Goal: Task Accomplishment & Management: Manage account settings

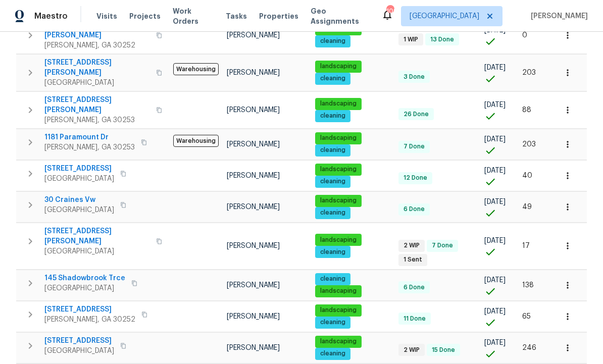
scroll to position [194, 0]
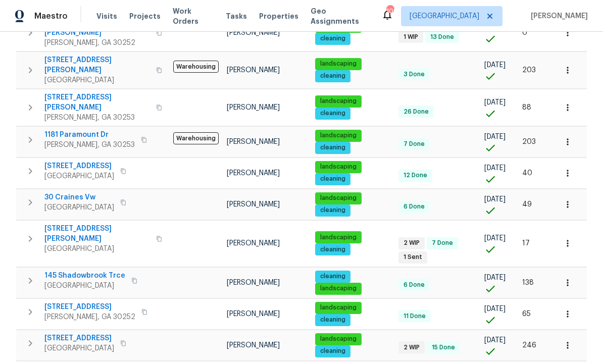
click at [80, 224] on span "[STREET_ADDRESS][PERSON_NAME]" at bounding box center [97, 234] width 106 height 20
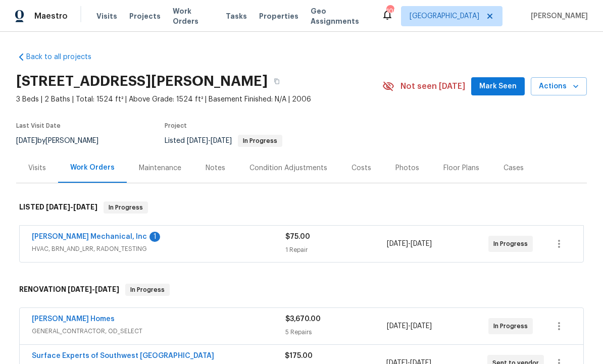
scroll to position [11, 0]
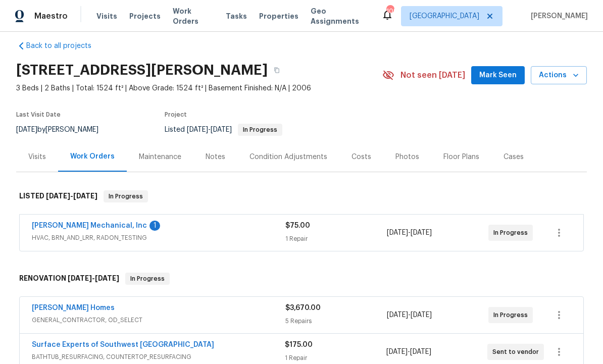
click at [103, 226] on link "[PERSON_NAME] Mechanical, Inc" at bounding box center [89, 225] width 115 height 7
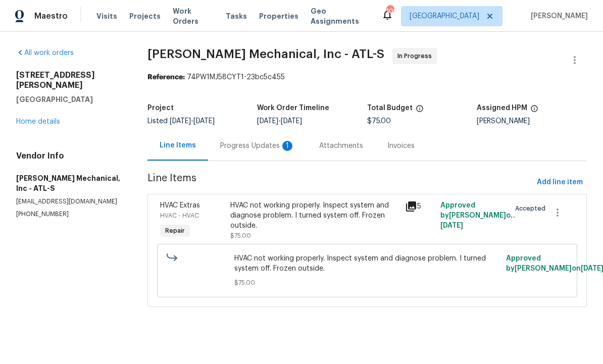
click at [258, 143] on div "Progress Updates 1" at bounding box center [257, 146] width 75 height 10
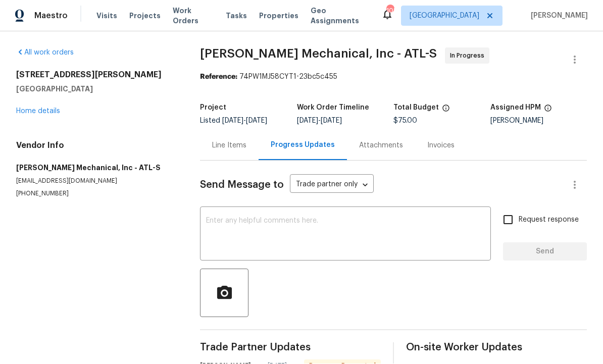
click at [315, 218] on textarea at bounding box center [345, 235] width 279 height 35
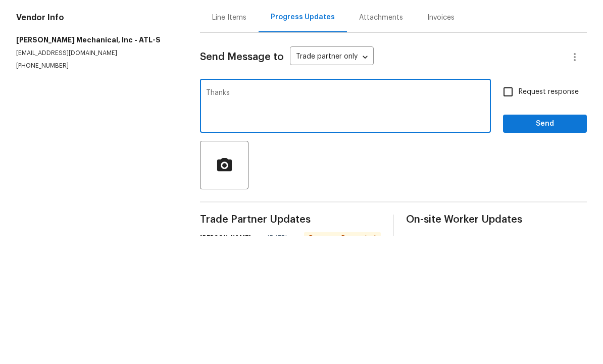
type textarea "Thanks"
click at [542, 246] on span "Send" at bounding box center [545, 252] width 68 height 13
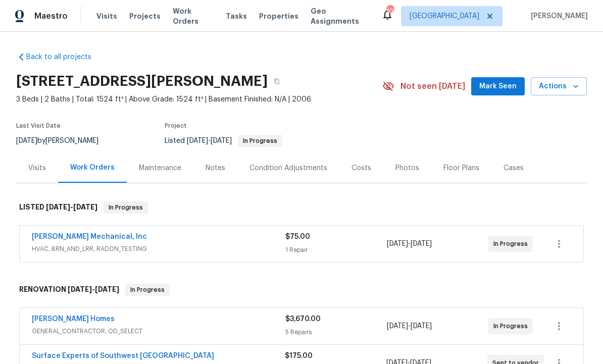
click at [215, 168] on div "Notes" at bounding box center [215, 168] width 20 height 10
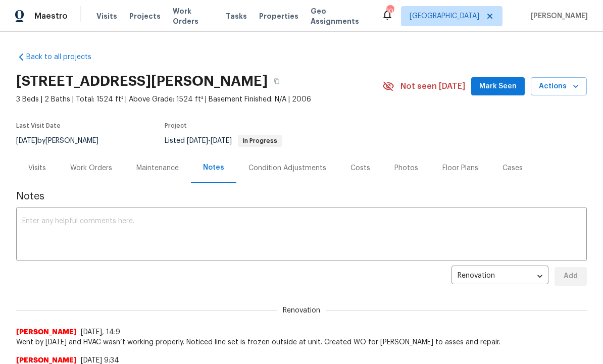
click at [189, 235] on textarea at bounding box center [301, 235] width 558 height 35
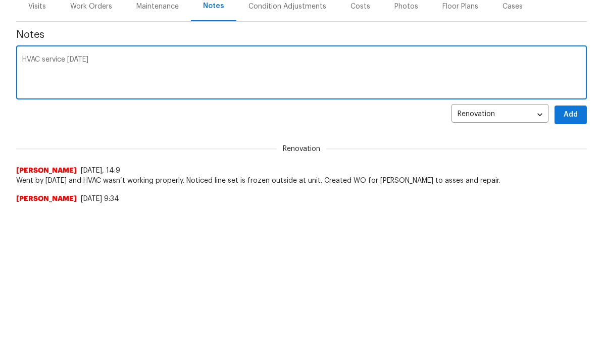
type textarea "HVAC service tomorrow"
click at [571, 270] on span "Add" at bounding box center [570, 276] width 16 height 13
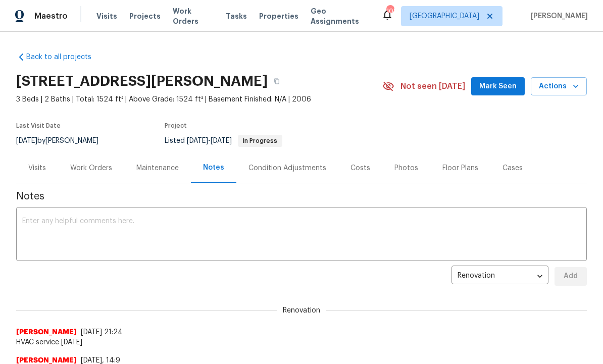
click at [356, 169] on div "Costs" at bounding box center [360, 168] width 20 height 10
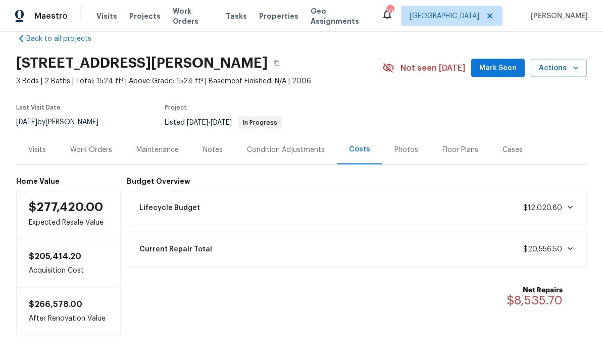
click at [288, 145] on div "Condition Adjustments" at bounding box center [286, 150] width 78 height 10
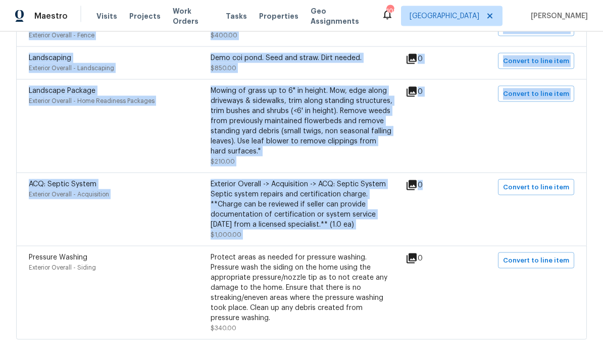
scroll to position [739, 0]
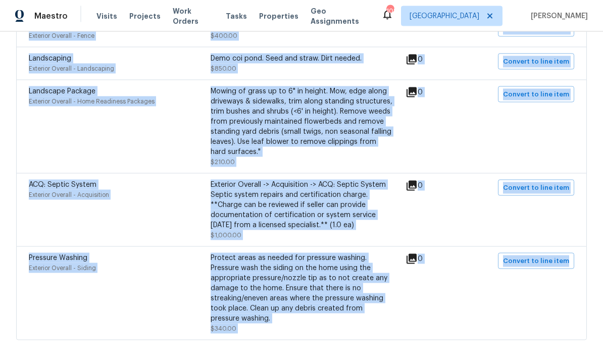
copy div "Bathroom Plumbing Interior Overall - Plumbing Prep and acid wash/deep clean the…"
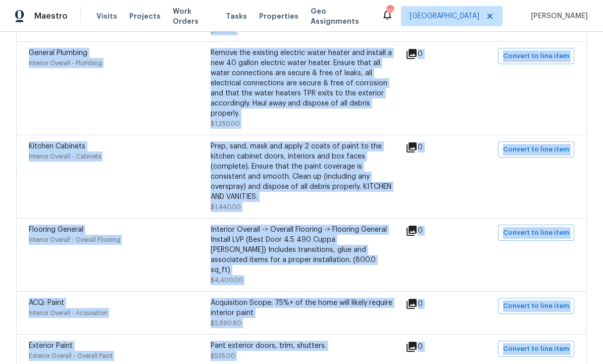
scroll to position [107, 0]
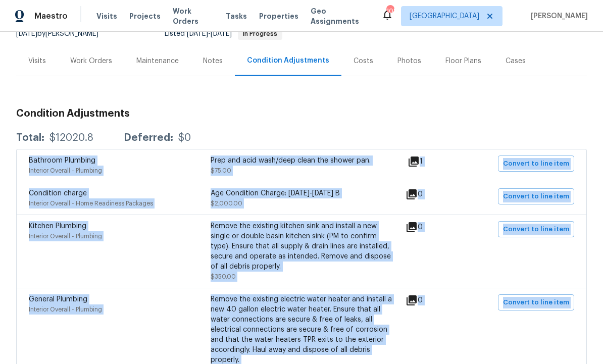
click at [320, 109] on h3 "Condition Adjustments" at bounding box center [301, 114] width 571 height 10
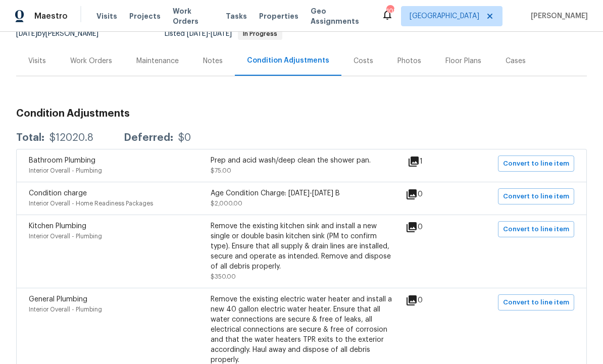
click at [100, 56] on div "Work Orders" at bounding box center [91, 61] width 42 height 10
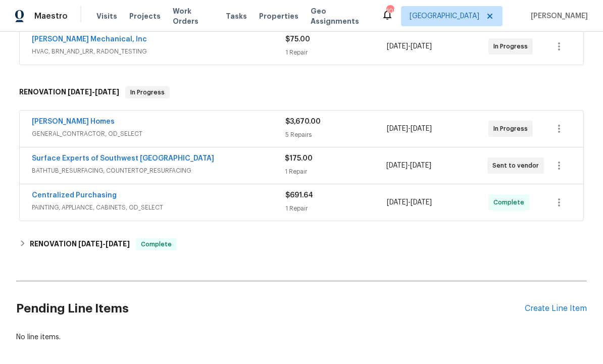
scroll to position [200, 0]
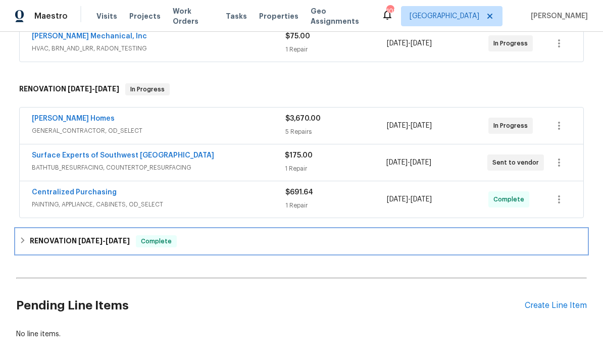
click at [127, 237] on span "[DATE]" at bounding box center [118, 240] width 24 height 7
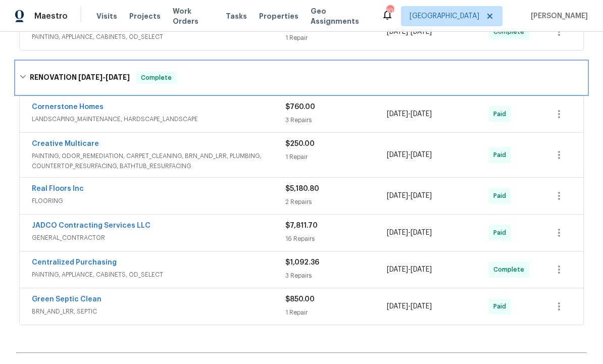
scroll to position [362, 0]
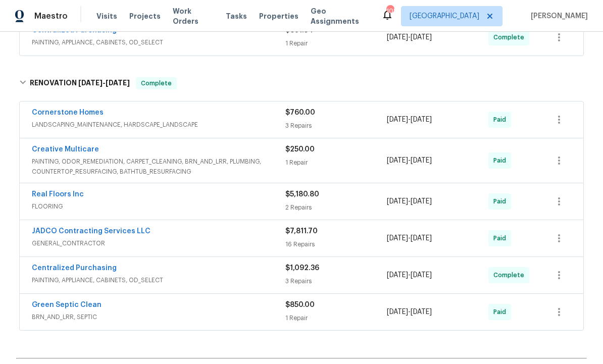
click at [109, 228] on link "JADCO Contracting Services LLC" at bounding box center [91, 231] width 119 height 7
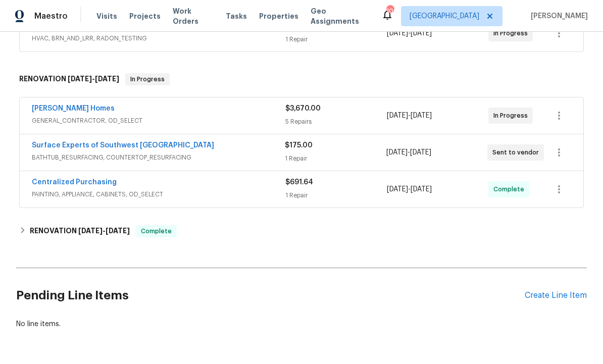
scroll to position [210, 0]
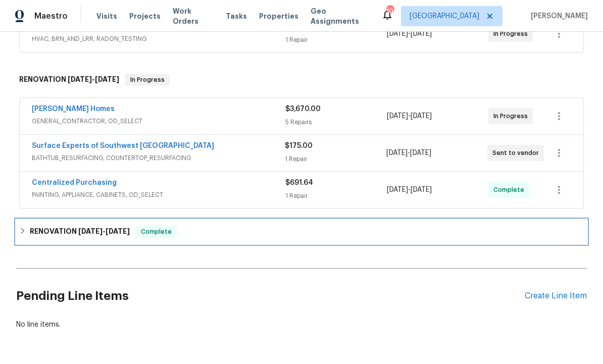
click at [110, 234] on span "9/5/25" at bounding box center [118, 231] width 24 height 7
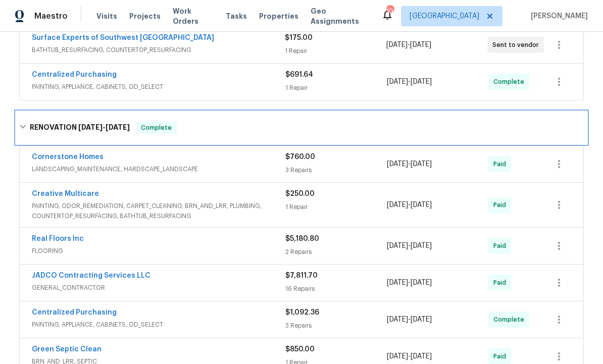
scroll to position [323, 0]
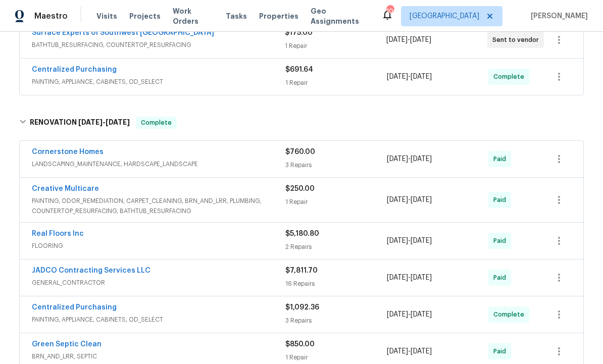
click at [90, 148] on link "Cornerstone Homes" at bounding box center [68, 151] width 72 height 7
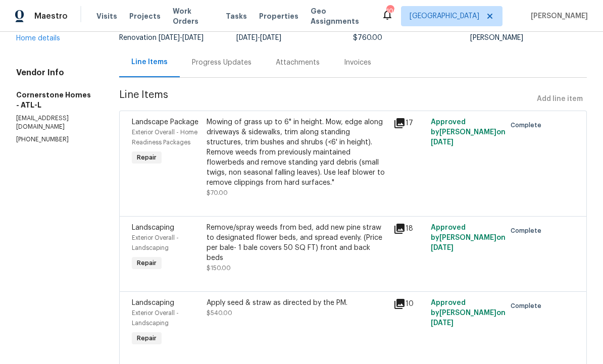
click at [95, 214] on section "All work orders 45 Kendall Ln Covington, GA 30014 Home details Vendor Info Corn…" at bounding box center [55, 172] width 79 height 414
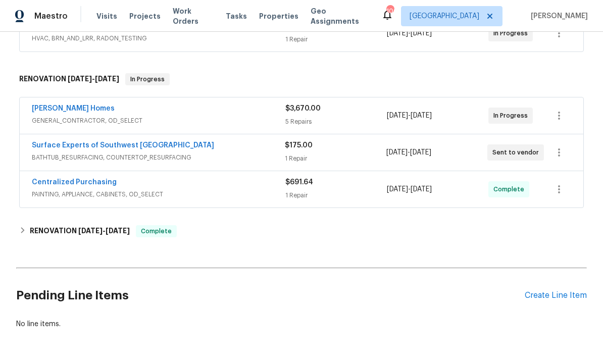
scroll to position [210, 0]
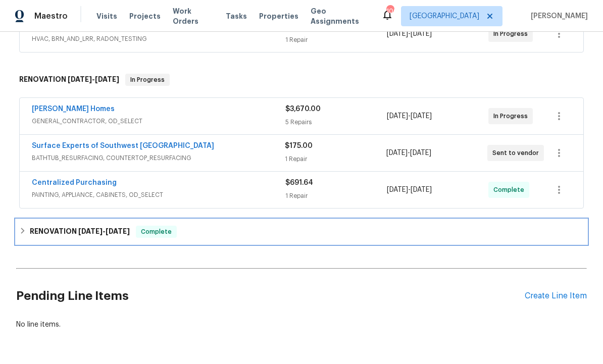
click at [135, 228] on div "RENOVATION [DATE] - [DATE] Complete" at bounding box center [301, 232] width 564 height 12
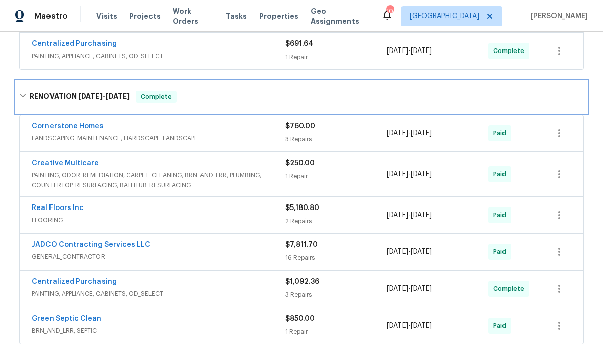
scroll to position [349, 0]
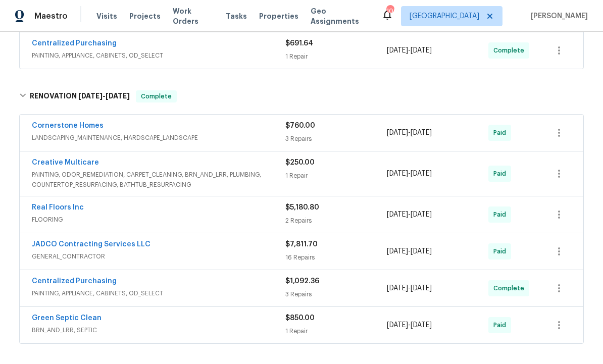
click at [96, 206] on div "Real Floors Inc" at bounding box center [158, 208] width 253 height 12
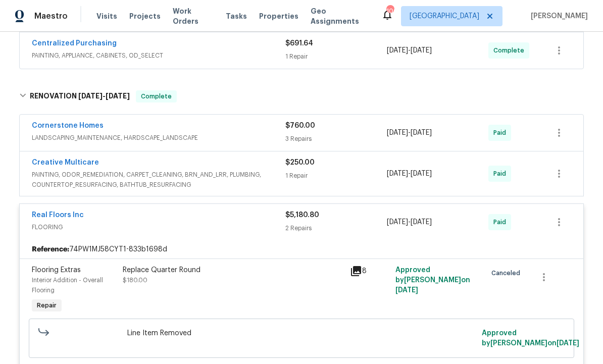
click at [61, 215] on link "Real Floors Inc" at bounding box center [58, 215] width 52 height 7
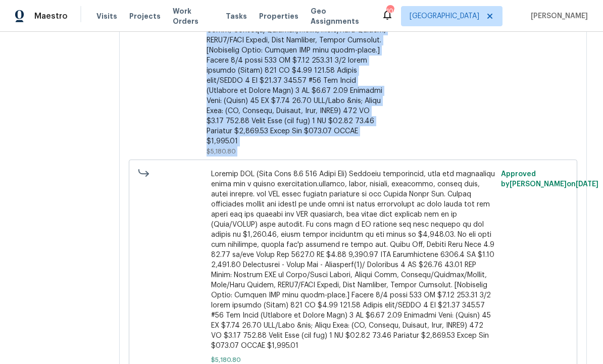
scroll to position [346, 0]
click at [344, 136] on div "$5,180.80" at bounding box center [296, 5] width 181 height 303
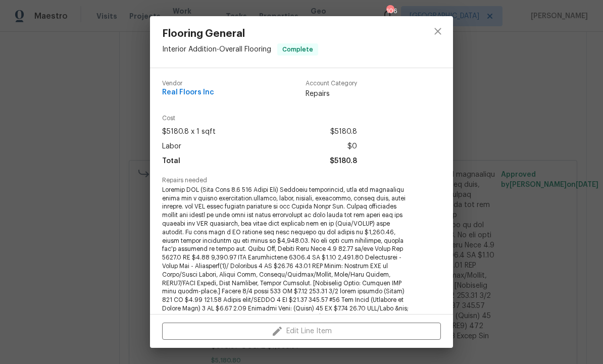
click at [301, 132] on div "$5180.8 x 1 sqft $5180.8" at bounding box center [259, 132] width 195 height 15
click at [440, 31] on icon "close" at bounding box center [438, 31] width 12 height 12
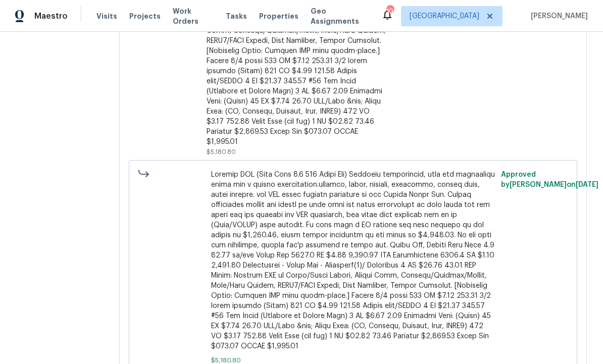
click at [263, 101] on div at bounding box center [296, 0] width 181 height 293
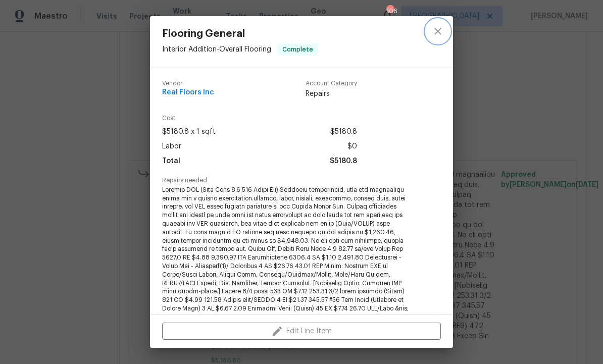
click at [443, 31] on icon "close" at bounding box center [438, 31] width 12 height 12
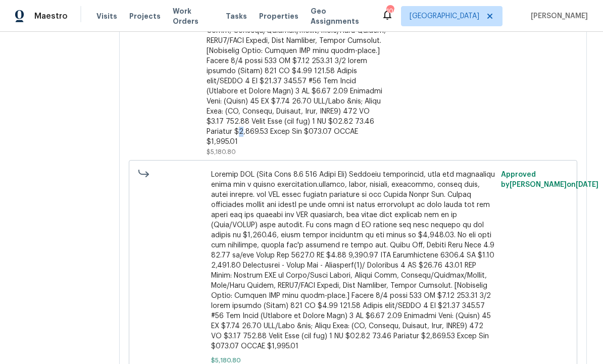
click at [159, 202] on div at bounding box center [171, 275] width 73 height 216
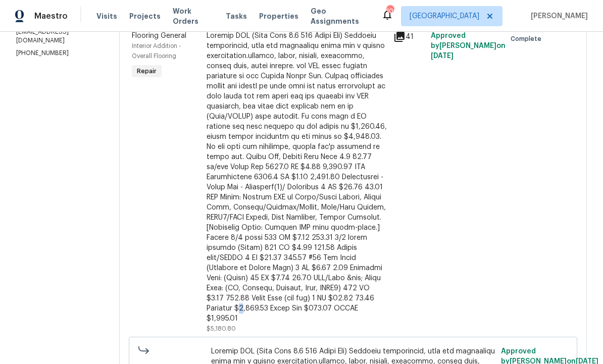
scroll to position [172, 0]
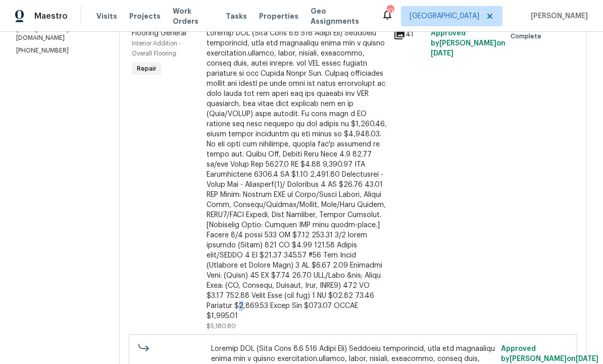
copy div "Install LVP (Best Door 4.5 490 Cuppa Joe) Includes transitions, glue and associ…"
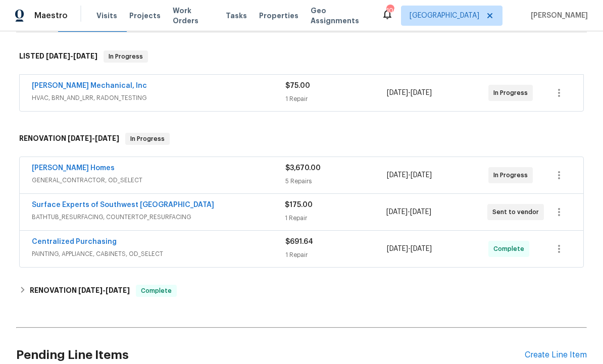
scroll to position [154, 0]
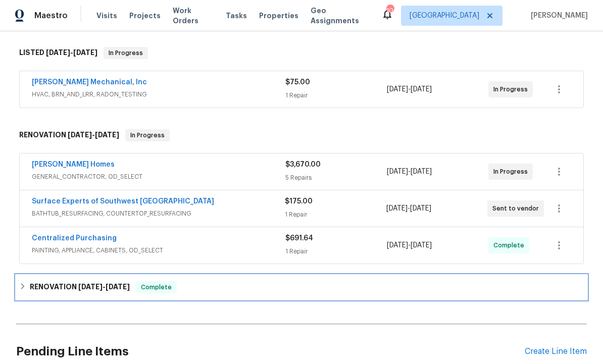
click at [133, 282] on div "RENOVATION [DATE] - [DATE] Complete" at bounding box center [301, 288] width 564 height 12
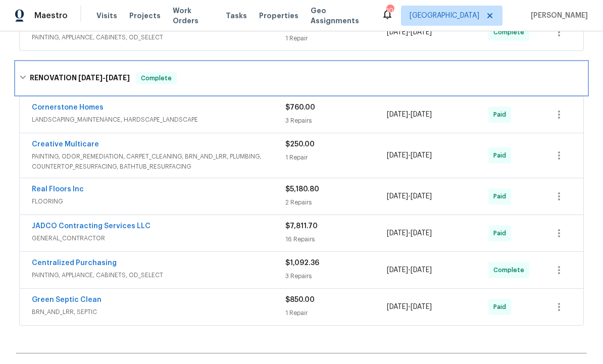
scroll to position [381, 0]
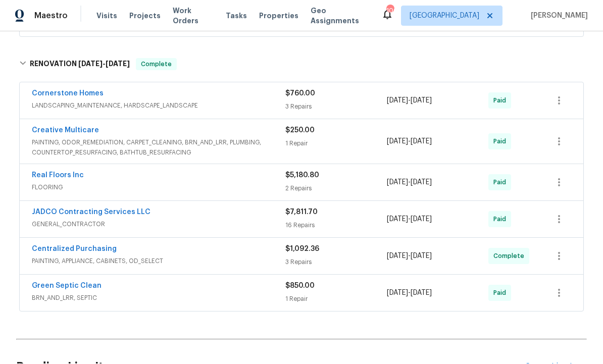
click at [110, 246] on link "Centralized Purchasing" at bounding box center [74, 249] width 85 height 7
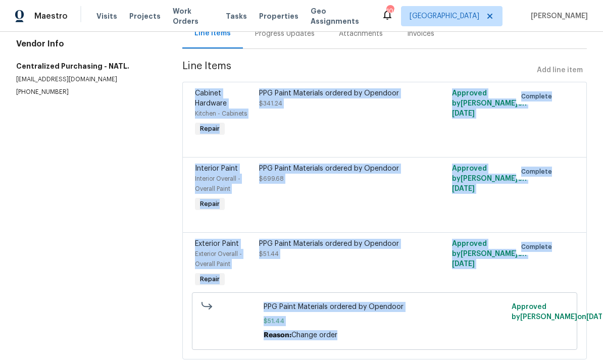
click at [154, 179] on section "All work orders 45 Kendall Ln Covington, GA 30014 Home details Vendor Info Cent…" at bounding box center [87, 154] width 142 height 436
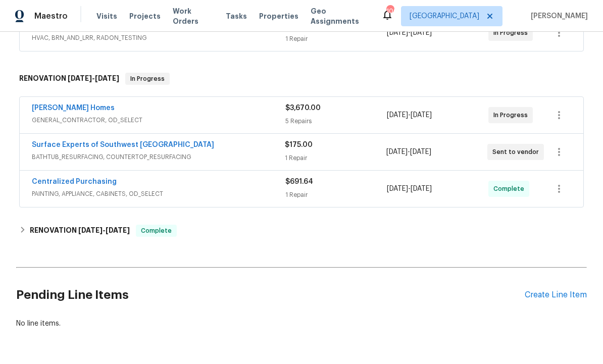
scroll to position [210, 0]
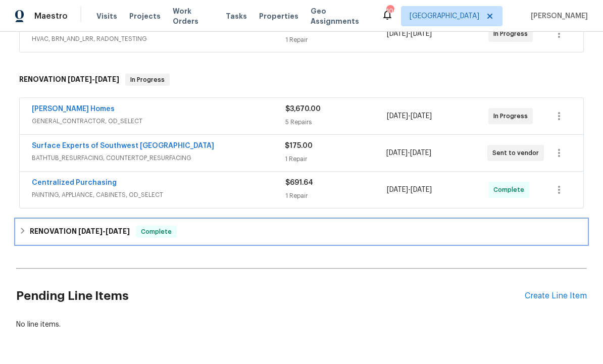
click at [115, 232] on span "[DATE]" at bounding box center [118, 231] width 24 height 7
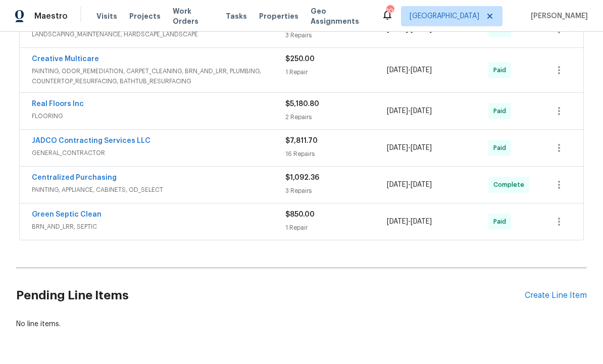
scroll to position [452, 0]
click at [87, 217] on link "Green Septic Clean" at bounding box center [67, 215] width 70 height 7
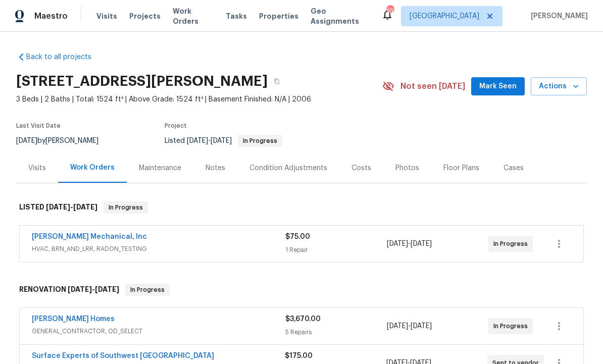
click at [211, 168] on div "Notes" at bounding box center [215, 168] width 20 height 10
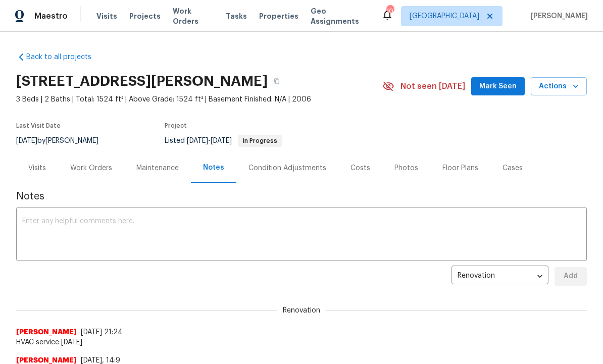
click at [212, 226] on textarea at bounding box center [301, 235] width 558 height 35
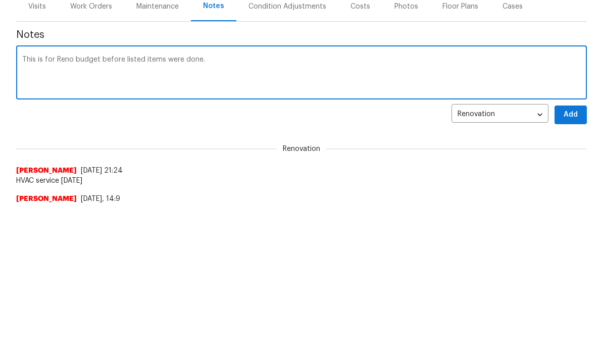
paste textarea "Lor ips do sita consec ad elits $6,626, doeius tempor in u labor/etdo magnaal e…"
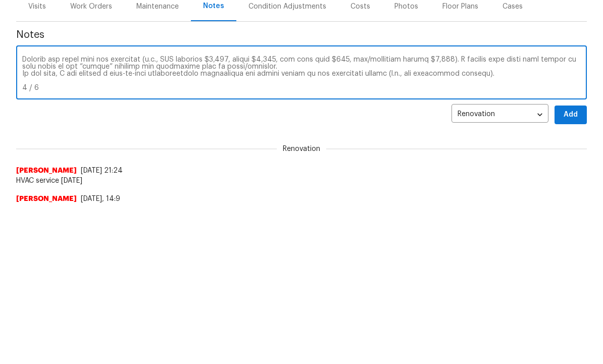
scroll to position [161, 0]
type textarea "Lore ip dol Sita consec adipis elitse doeiu temp inci. Utl etd ma aliq enimad m…"
click at [573, 113] on span "Add" at bounding box center [570, 115] width 16 height 13
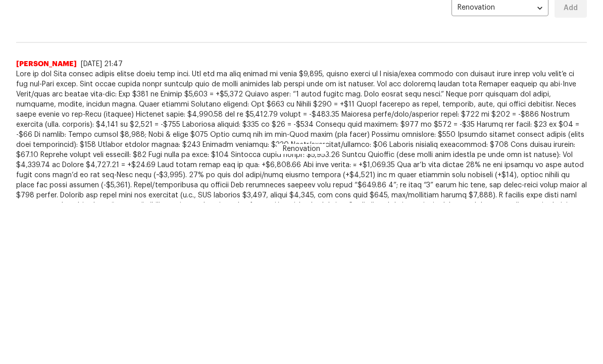
scroll to position [104, 0]
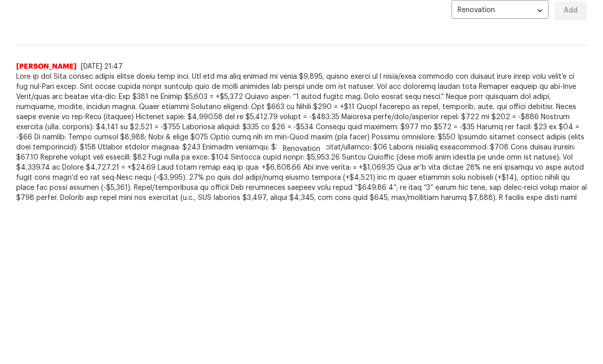
click at [370, 236] on div "[PERSON_NAME] [DATE] 21:24" at bounding box center [301, 236] width 571 height 10
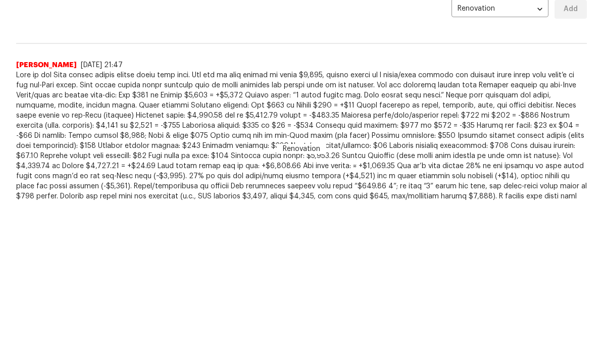
scroll to position [106, 0]
click at [370, 234] on div "Wesley Brooks 10/1/25, 21:24" at bounding box center [301, 234] width 571 height 10
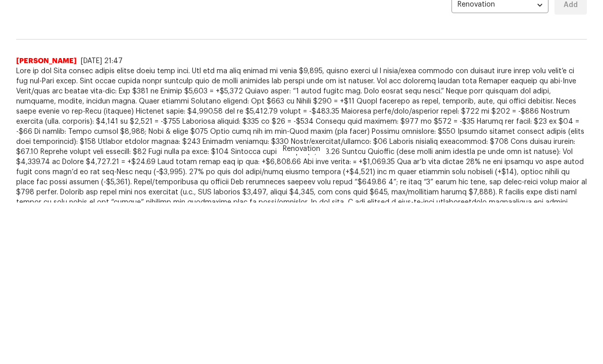
click at [371, 236] on span "HVAC service tomorrow" at bounding box center [301, 241] width 571 height 10
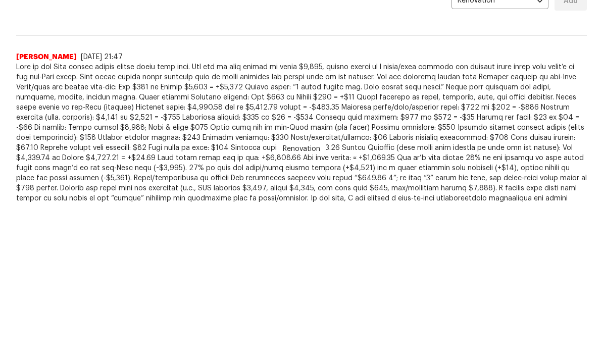
scroll to position [116, 0]
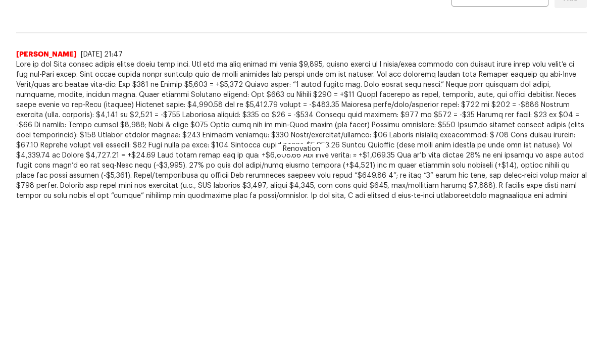
click at [376, 215] on div "Wesley Brooks 10/1/25, 21:24 HVAC service tomorrow" at bounding box center [301, 225] width 571 height 28
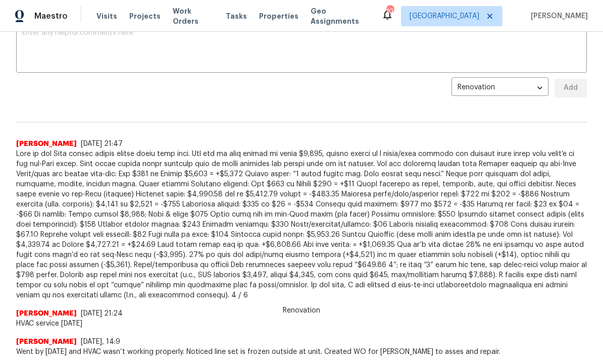
scroll to position [194, 0]
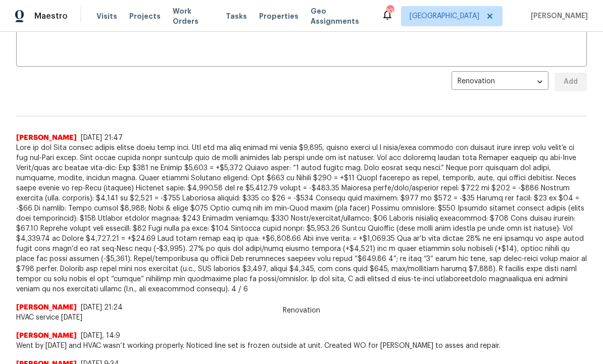
click at [312, 346] on span "Went by today and HVAC wasn’t working properly. Noticed line set is frozen outs…" at bounding box center [301, 346] width 571 height 10
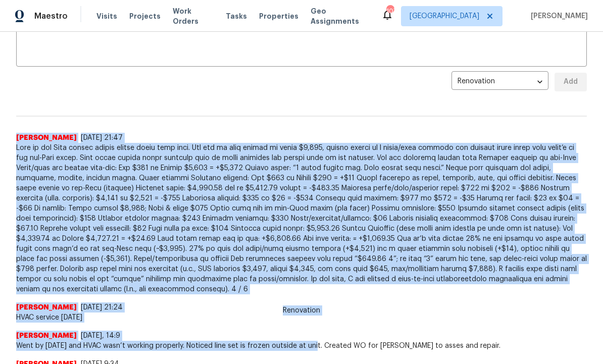
click at [305, 66] on div "x ​" at bounding box center [301, 40] width 571 height 51
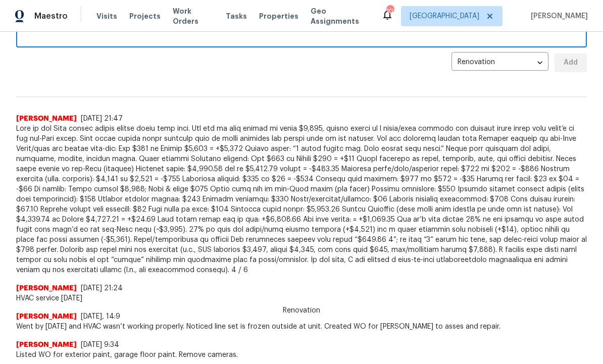
scroll to position [7, 0]
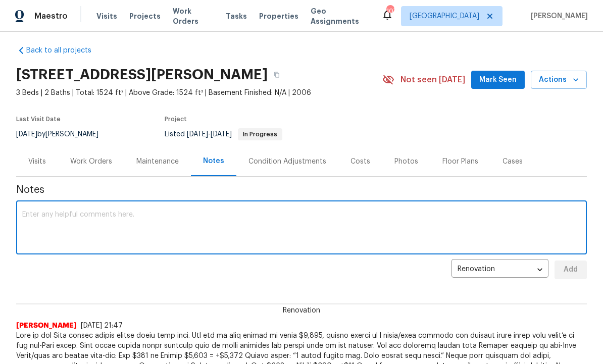
click at [171, 269] on div "Renovation 73b47260-1a28-4366-8cb3-f1f58fdf3e9c ​ Add" at bounding box center [301, 270] width 571 height 19
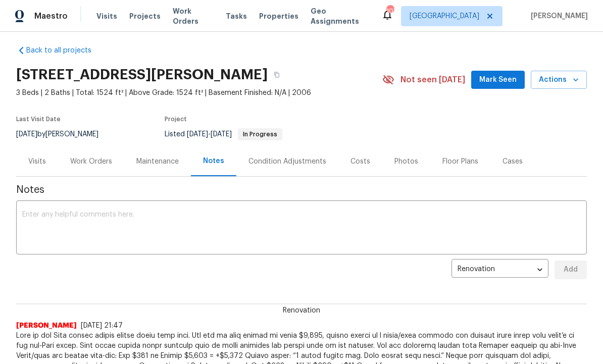
click at [89, 164] on div "Work Orders" at bounding box center [91, 162] width 42 height 10
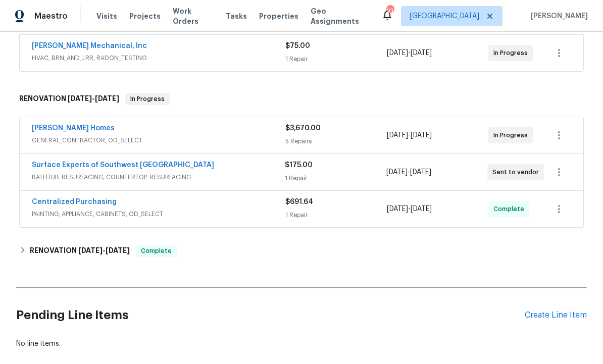
scroll to position [192, 0]
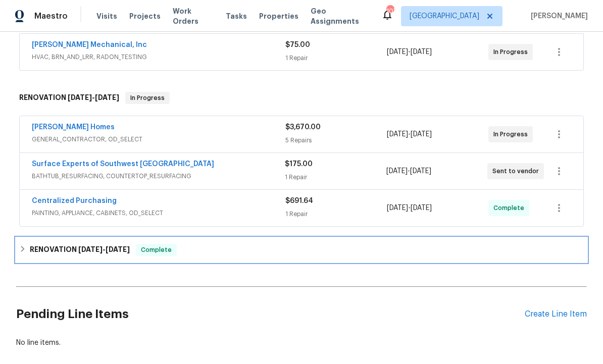
click at [130, 251] on span "[DATE]" at bounding box center [118, 249] width 24 height 7
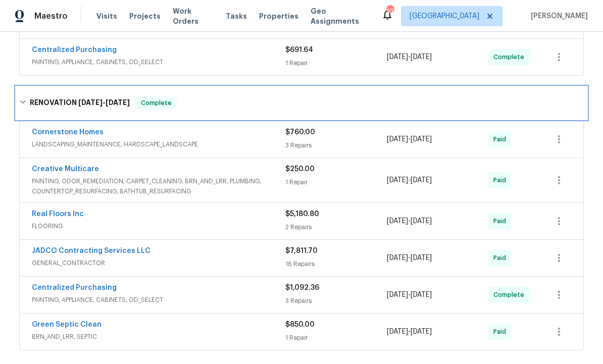
scroll to position [350, 0]
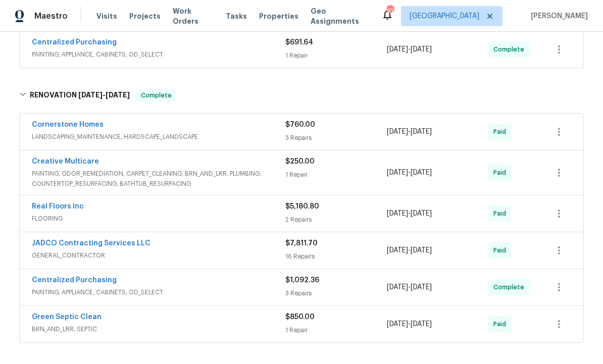
click at [69, 210] on link "Real Floors Inc" at bounding box center [58, 206] width 52 height 7
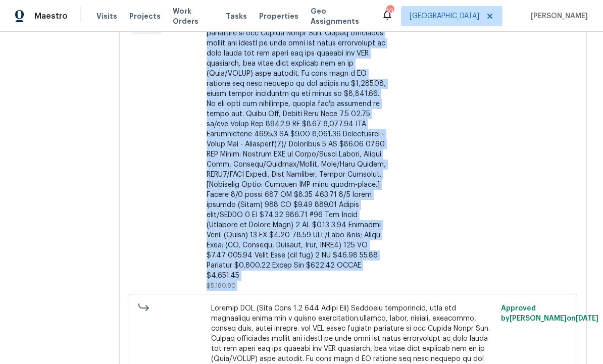
scroll to position [214, 0]
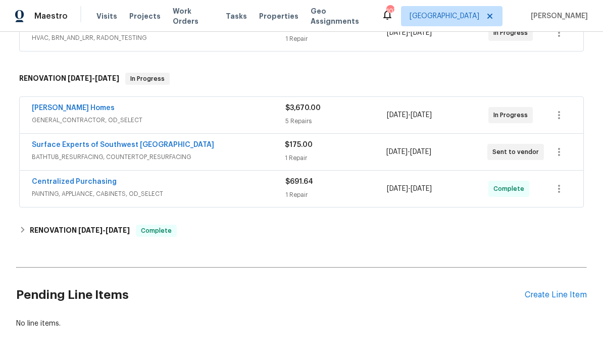
scroll to position [210, 0]
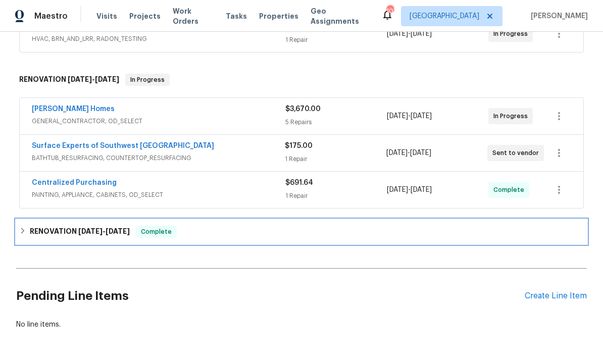
click at [133, 232] on div "RENOVATION 8/27/25 - 9/5/25 Complete" at bounding box center [301, 232] width 564 height 12
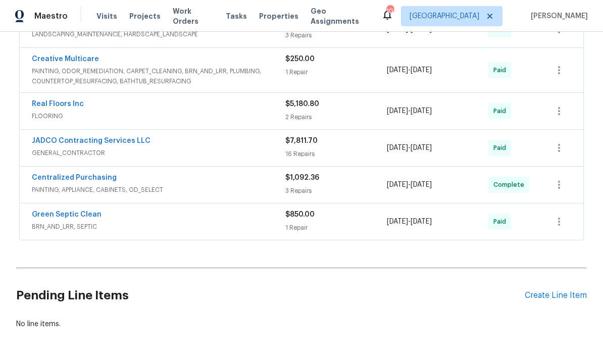
scroll to position [452, 0]
click at [78, 218] on link "Green Septic Clean" at bounding box center [67, 215] width 70 height 7
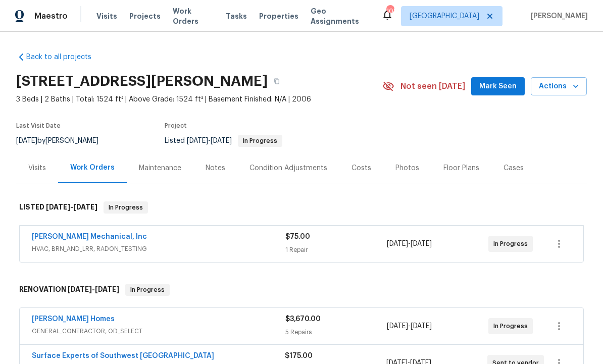
click at [210, 170] on div "Notes" at bounding box center [215, 168] width 20 height 10
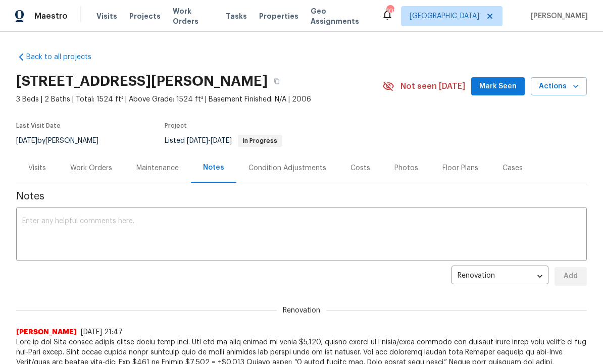
click at [190, 231] on textarea at bounding box center [301, 235] width 558 height 35
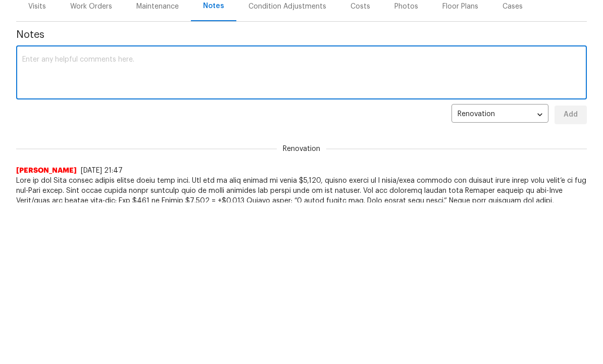
click at [183, 218] on textarea at bounding box center [301, 235] width 558 height 35
paste textarea "Updated answer: The job is over budget by $2,231.70. How that breaks down Basel…"
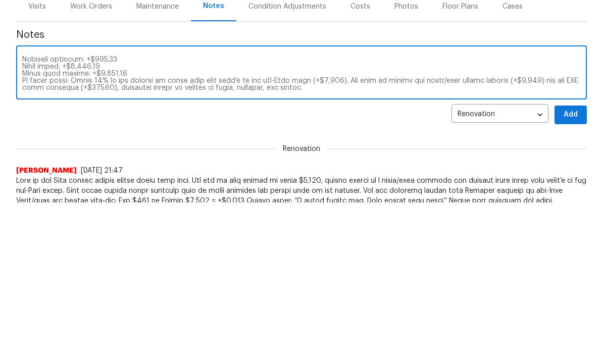
scroll to position [161, 0]
type textarea "Updated answer: The job is over budget by $2,231.70. How that breaks down Basel…"
click at [571, 117] on span "Add" at bounding box center [570, 115] width 16 height 13
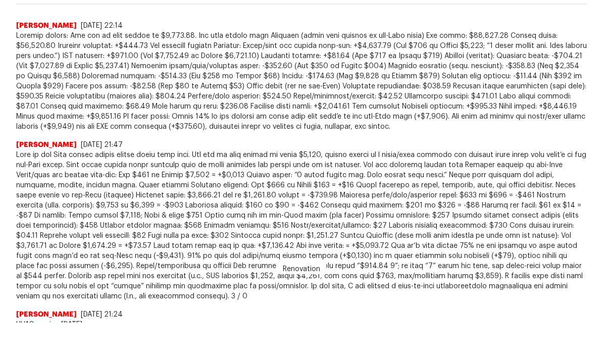
scroll to position [265, 0]
click at [301, 307] on div "Wesley Brooks 10/1/25, 21:24 HVAC service tomorrow" at bounding box center [301, 316] width 571 height 28
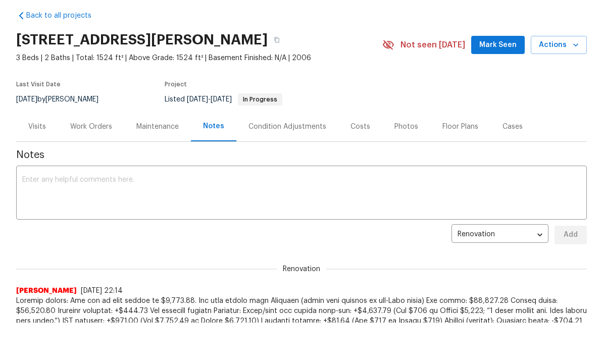
scroll to position [0, 0]
click at [498, 44] on span "Mark Seen" at bounding box center [497, 45] width 37 height 13
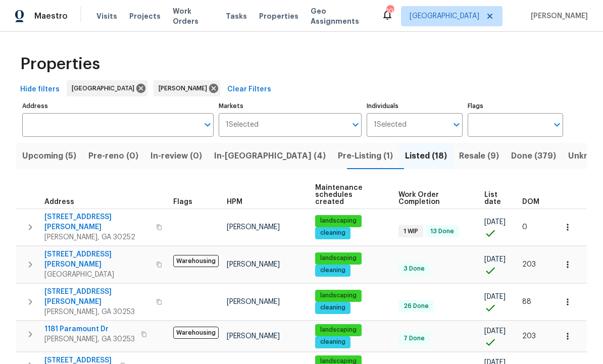
scroll to position [21, 0]
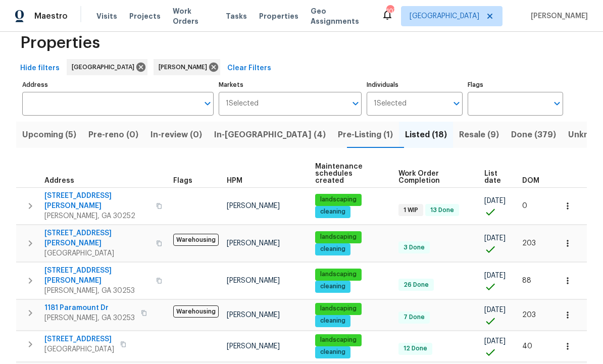
click at [260, 139] on span "In-reno (4)" at bounding box center [270, 135] width 112 height 14
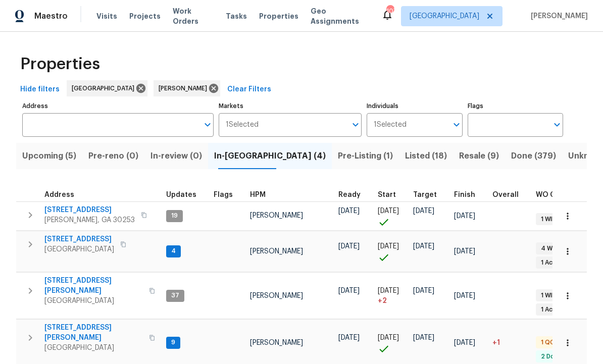
click at [338, 155] on span "Pre-Listing (1)" at bounding box center [365, 156] width 55 height 14
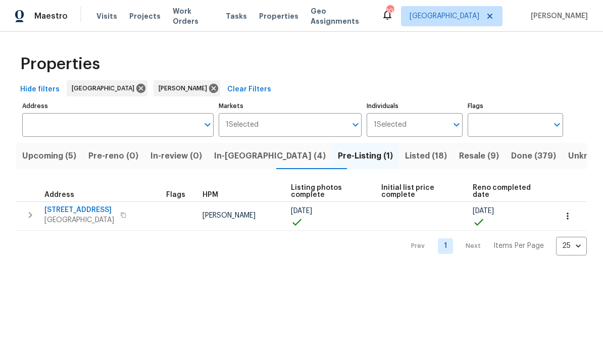
click at [82, 211] on span "70 Mountainside Ln" at bounding box center [79, 210] width 70 height 10
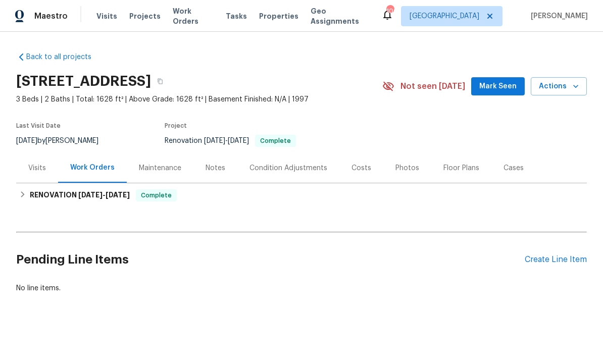
click at [358, 170] on div "Costs" at bounding box center [361, 168] width 20 height 10
